Goal: Transaction & Acquisition: Book appointment/travel/reservation

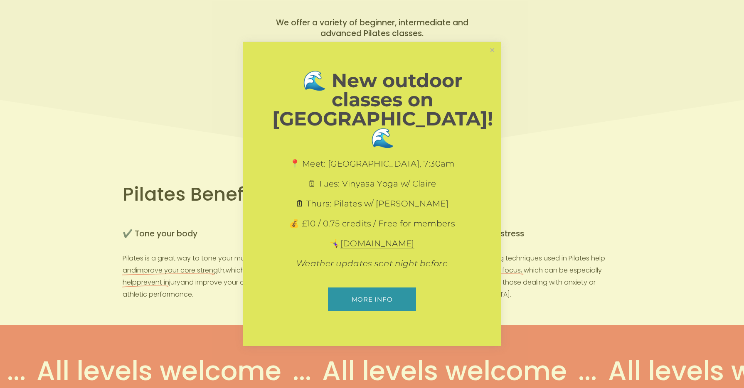
scroll to position [125, 0]
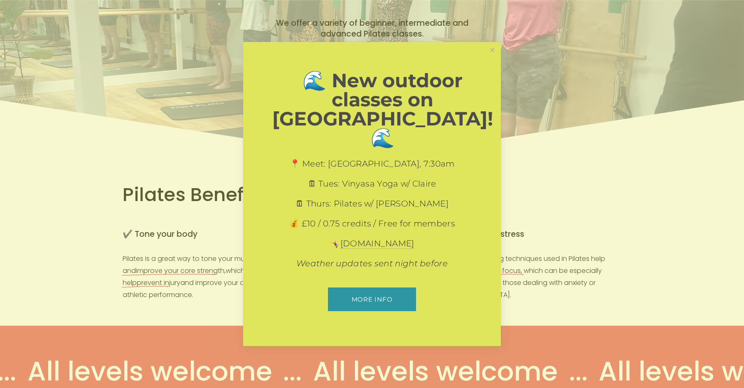
click at [488, 57] on link "Close" at bounding box center [492, 50] width 15 height 15
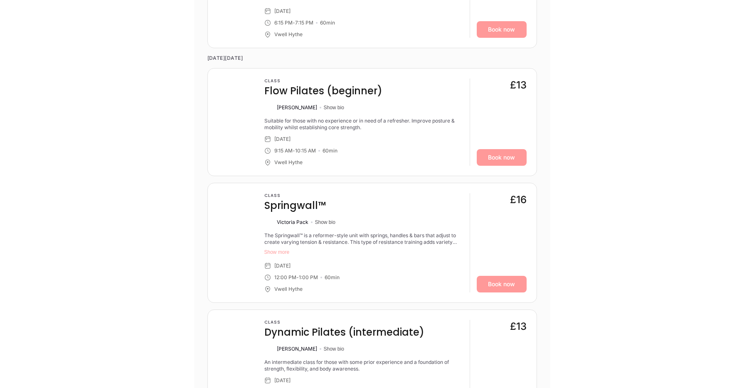
scroll to position [1231, 0]
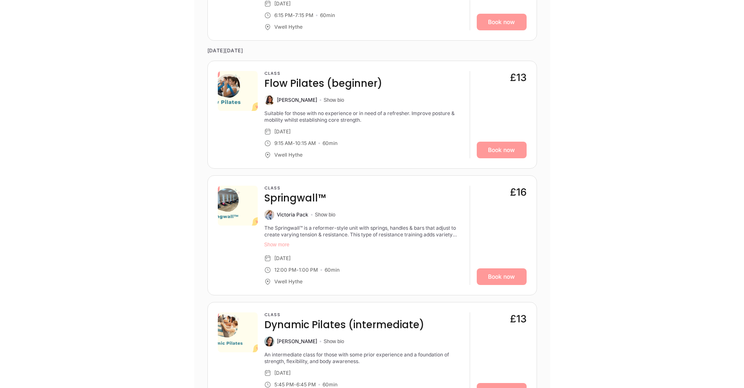
click at [283, 246] on button "Show more" at bounding box center [363, 244] width 199 height 7
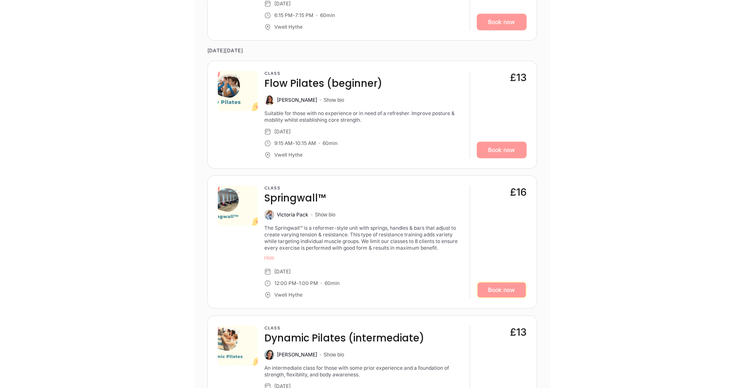
click at [499, 293] on link "Book now" at bounding box center [502, 290] width 50 height 17
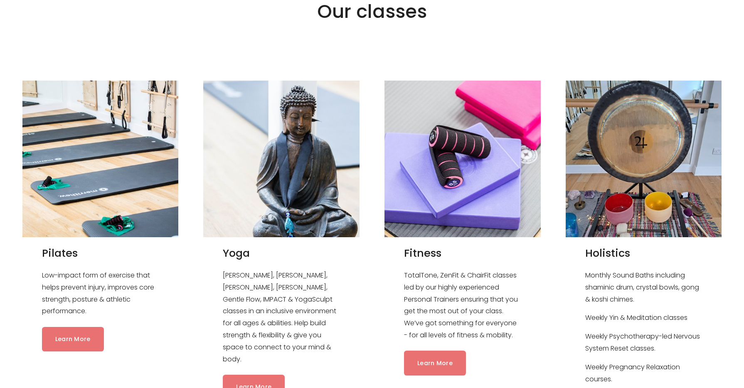
scroll to position [850, 0]
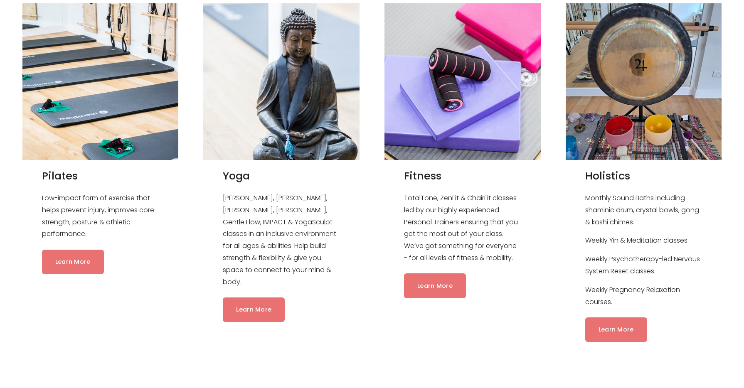
click at [76, 254] on link "Learn More" at bounding box center [73, 262] width 62 height 25
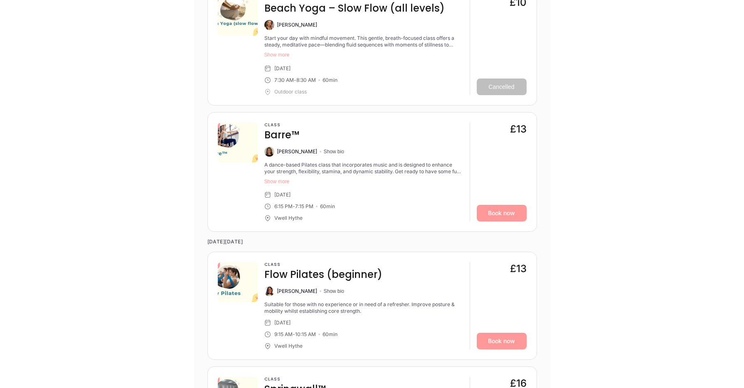
scroll to position [1173, 0]
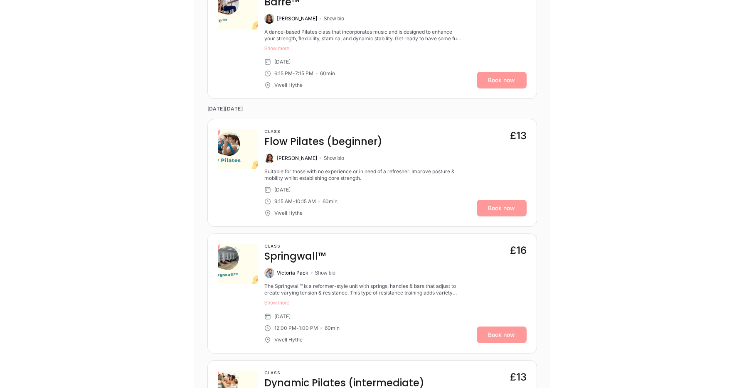
click at [270, 305] on button "Show more" at bounding box center [363, 303] width 199 height 7
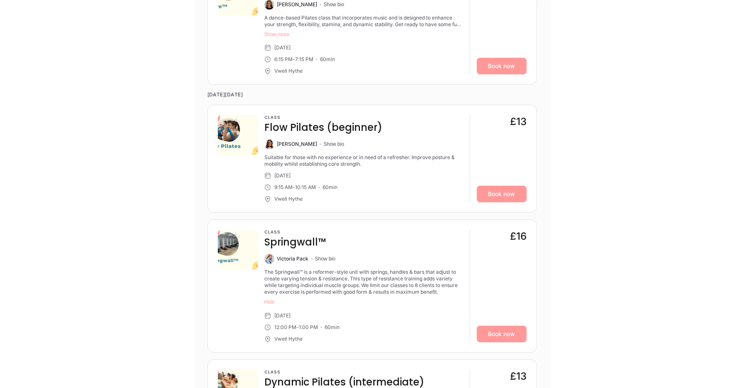
scroll to position [1198, 0]
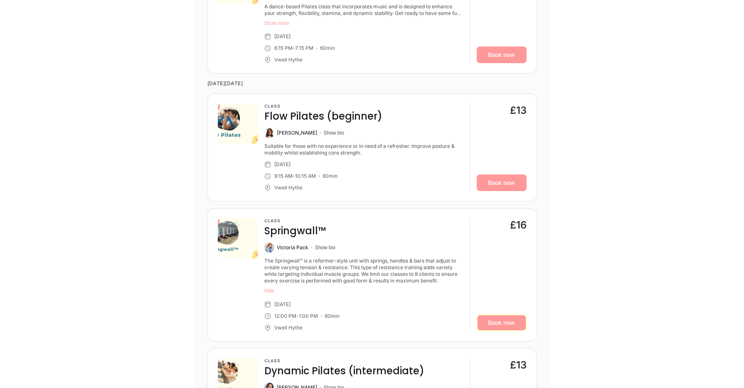
click at [496, 325] on link "Book now" at bounding box center [502, 323] width 50 height 17
